Goal: Find specific page/section: Find specific page/section

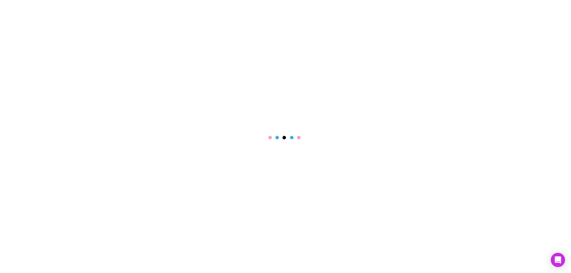
select select "****"
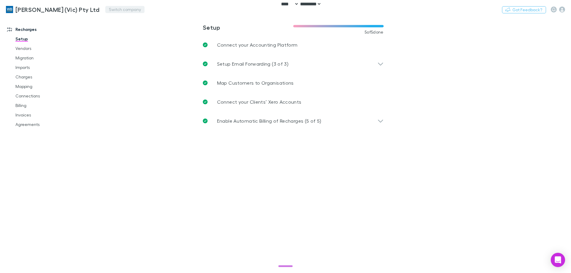
click at [115, 12] on button "Switch company" at bounding box center [124, 9] width 39 height 7
click at [30, 122] on link "Agreements" at bounding box center [45, 125] width 71 height 10
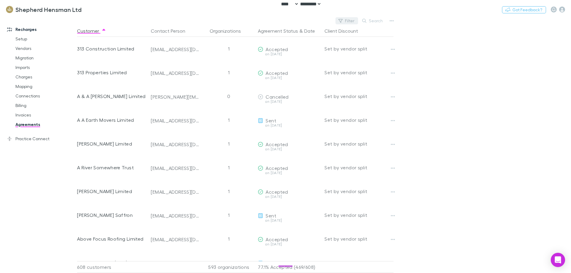
click at [344, 21] on button "Filter" at bounding box center [346, 20] width 23 height 7
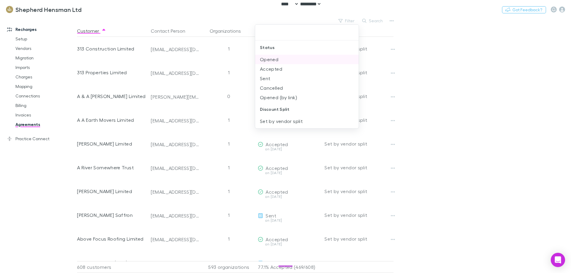
click at [282, 59] on li "Opened" at bounding box center [306, 60] width 103 height 10
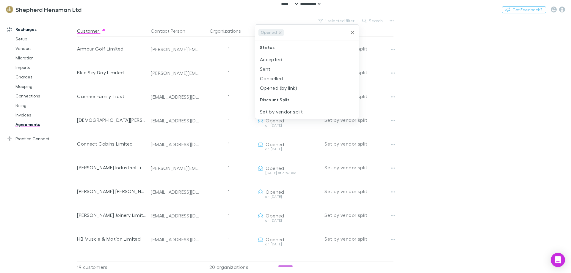
click at [282, 59] on li "Accepted" at bounding box center [306, 60] width 103 height 10
click at [282, 59] on li "Sent" at bounding box center [306, 60] width 103 height 10
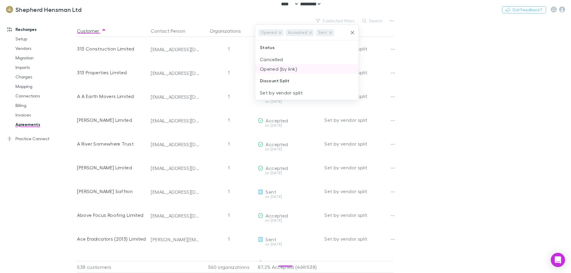
click at [281, 67] on li "Opened (by link)" at bounding box center [306, 69] width 103 height 10
click at [453, 84] on div at bounding box center [285, 136] width 571 height 273
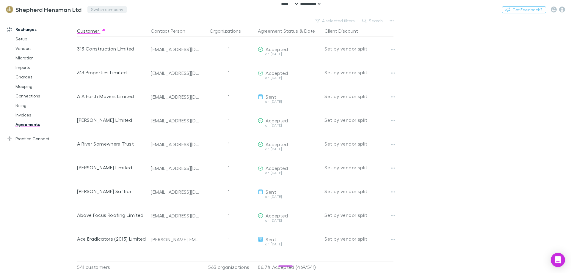
drag, startPoint x: 103, startPoint y: 14, endPoint x: 102, endPoint y: 10, distance: 4.3
click at [103, 13] on div "Shepherd Hensman Ltd Switch company Nothing Got Feedback?" at bounding box center [285, 9] width 571 height 19
click at [102, 10] on button "Switch company" at bounding box center [106, 9] width 39 height 7
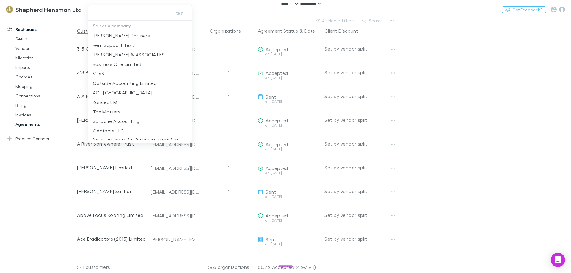
type input "******"
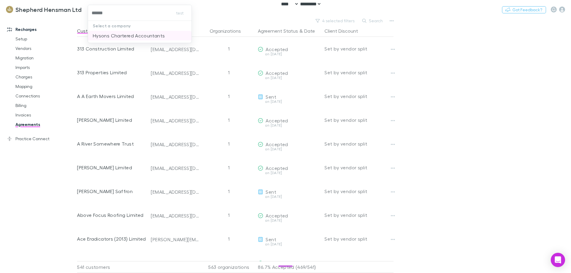
click at [124, 38] on p "Hysons Chartered Accountants" at bounding box center [129, 35] width 72 height 7
